Goal: Information Seeking & Learning: Find contact information

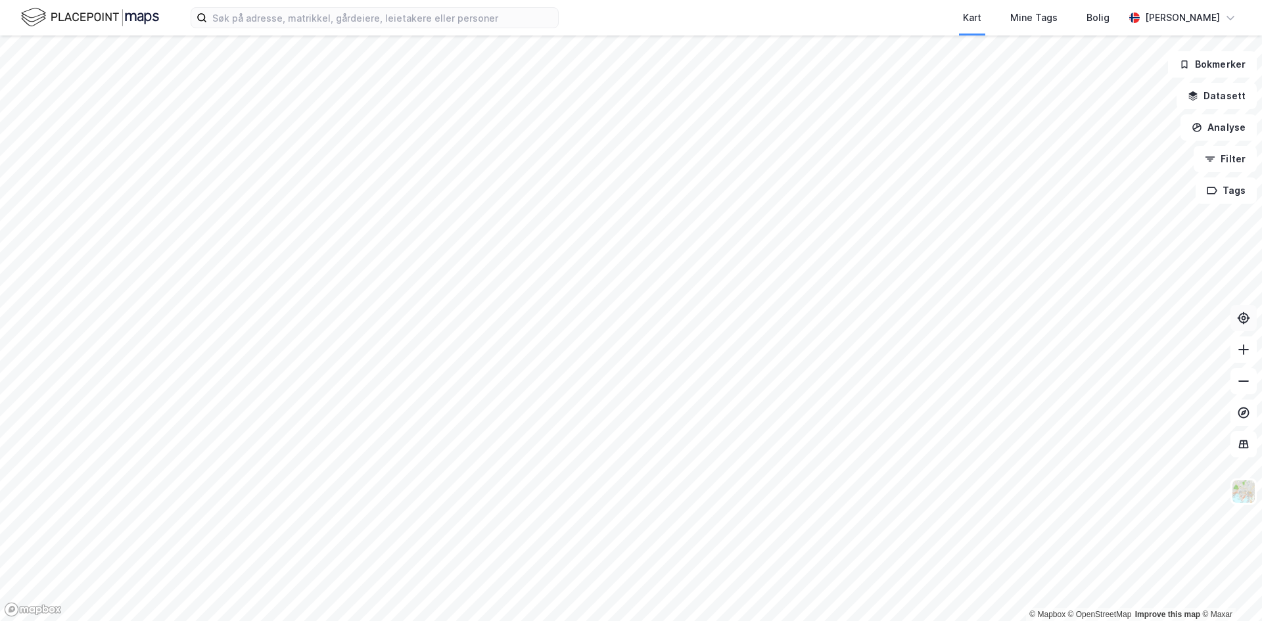
click at [1237, 324] on icon at bounding box center [1243, 317] width 13 height 13
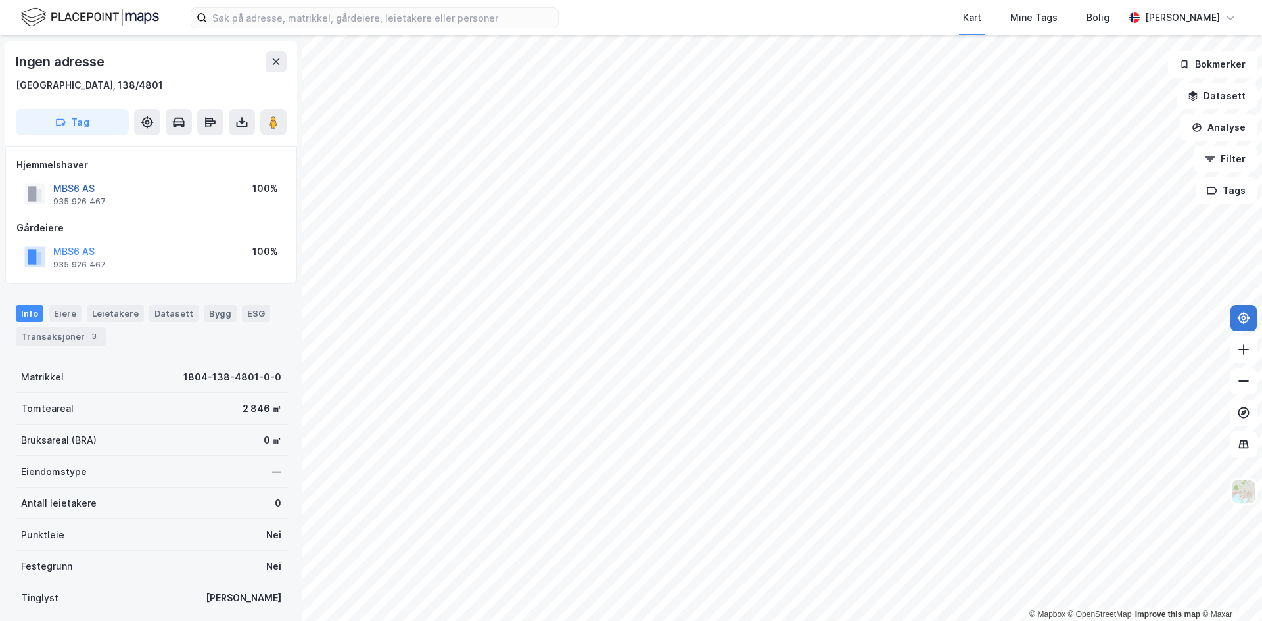
click at [0, 0] on button "MBS6 AS" at bounding box center [0, 0] width 0 height 0
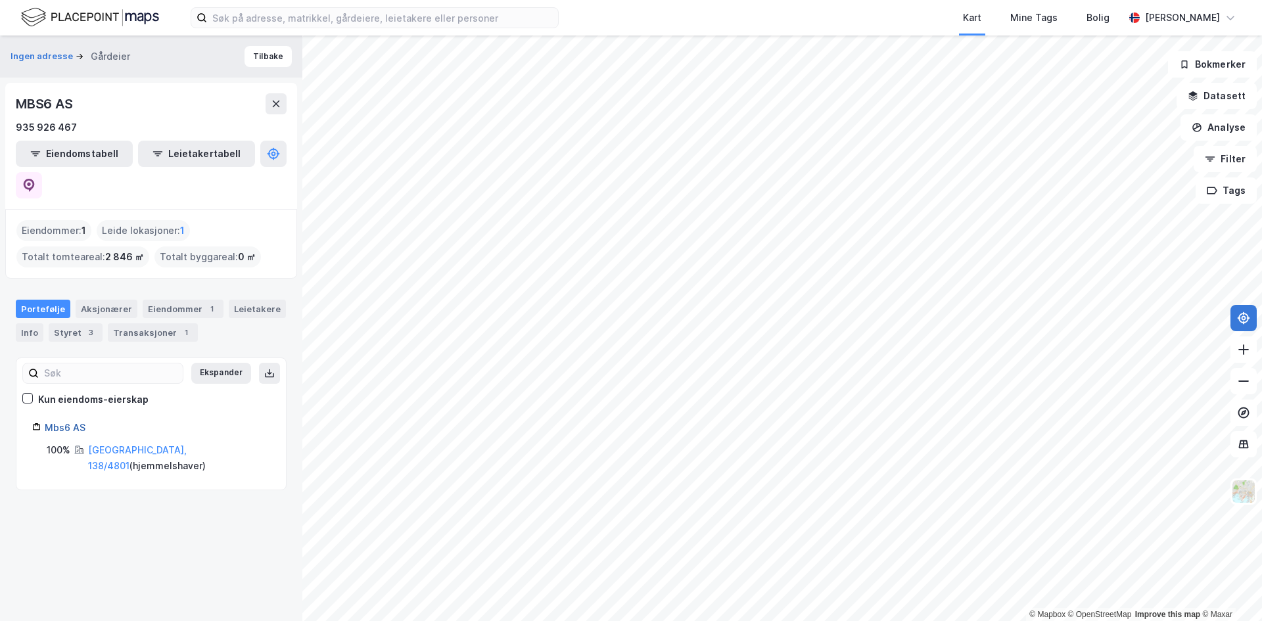
click at [54, 422] on link "Mbs6 AS" at bounding box center [65, 427] width 41 height 11
drag, startPoint x: 76, startPoint y: 396, endPoint x: 43, endPoint y: 394, distance: 33.6
click at [43, 420] on div "Mbs6 AS" at bounding box center [151, 428] width 238 height 16
copy link "Mbs6 AS"
